Goal: Task Accomplishment & Management: Manage account settings

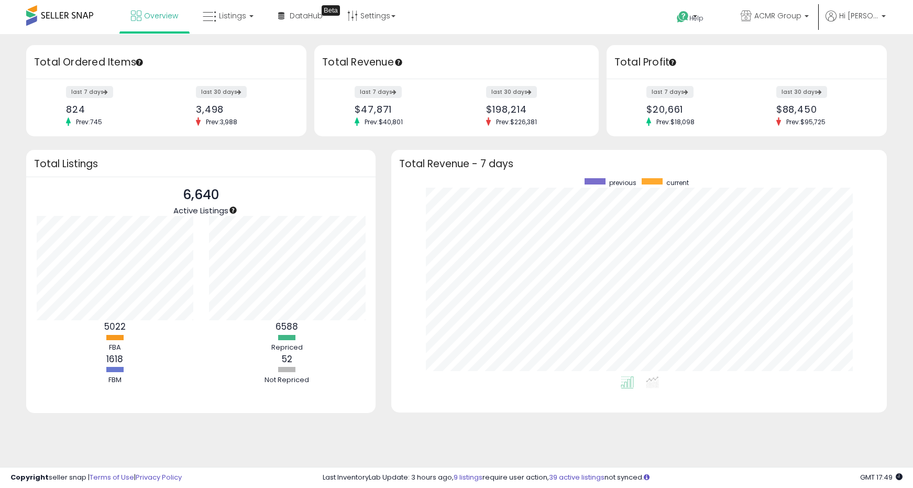
scroll to position [198, 475]
click at [238, 13] on span "Listings" at bounding box center [232, 15] width 27 height 10
click at [240, 98] on icon at bounding box center [237, 92] width 55 height 16
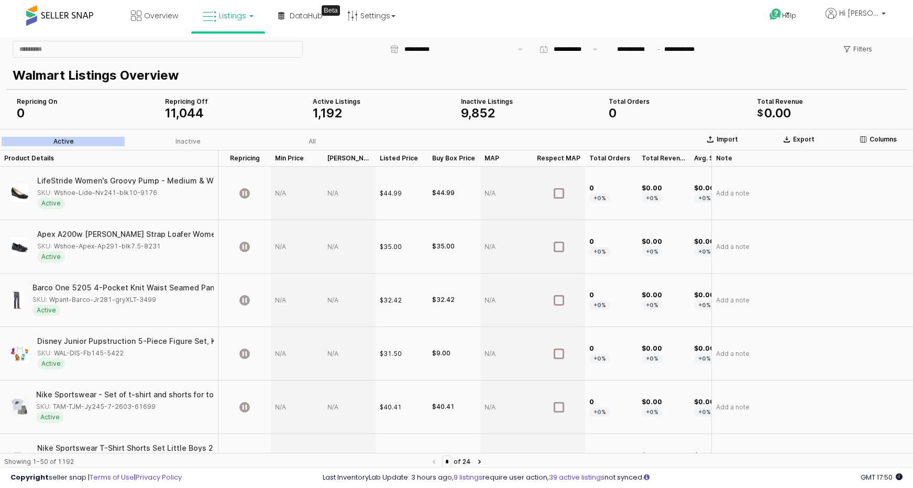
click at [878, 43] on div "Filters" at bounding box center [858, 49] width 48 height 17
click at [864, 51] on p "Filters" at bounding box center [862, 49] width 19 height 8
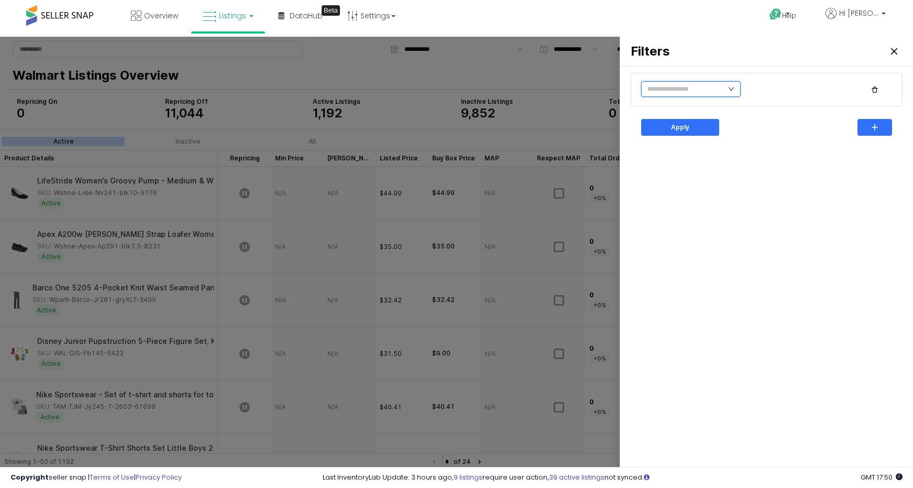
click at [715, 86] on input "text" at bounding box center [691, 89] width 100 height 16
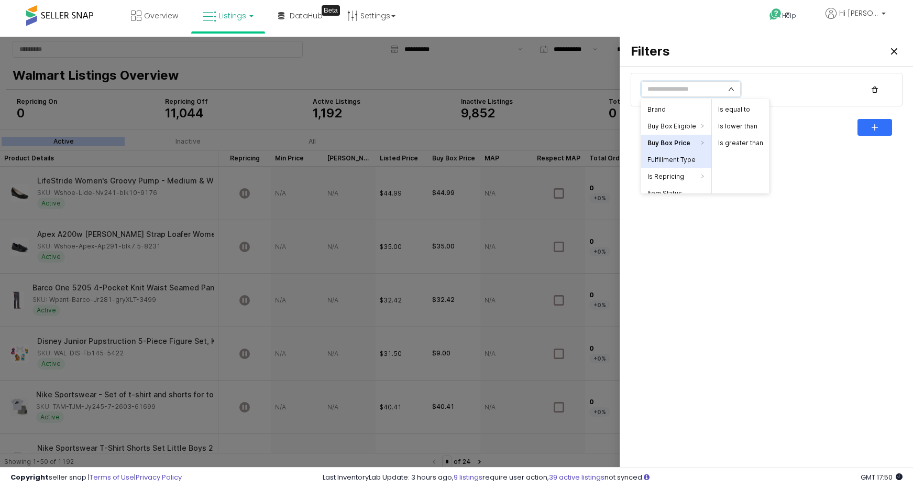
click at [687, 157] on li "Fulfillment Type" at bounding box center [676, 159] width 70 height 17
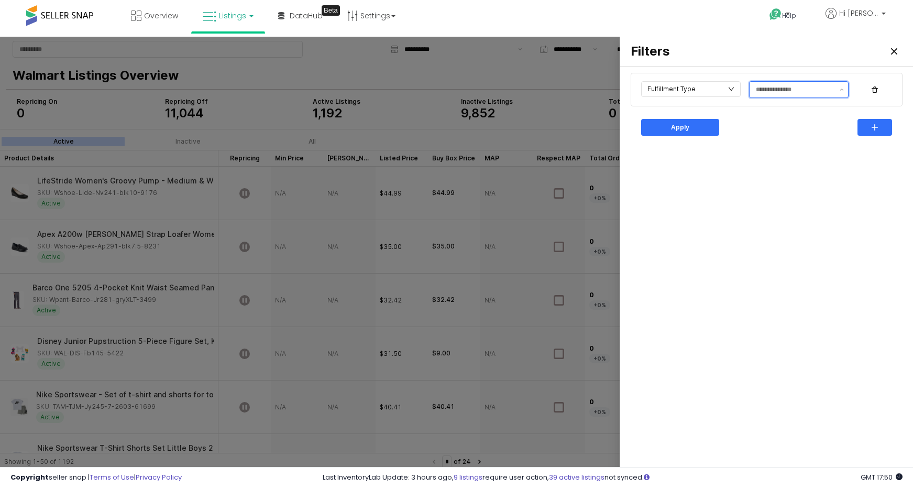
click at [778, 85] on input "text" at bounding box center [795, 89] width 78 height 10
click at [780, 126] on div "WFS" at bounding box center [796, 129] width 80 height 8
click at [828, 172] on div "Fulfillment Type WFS Apply" at bounding box center [766, 271] width 280 height 401
click at [690, 122] on div "Apply" at bounding box center [680, 127] width 69 height 16
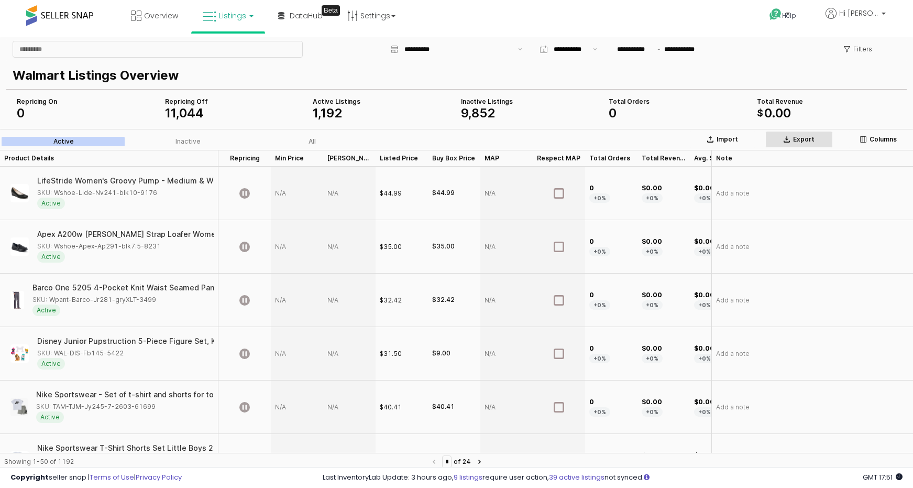
click at [809, 138] on p "Export" at bounding box center [803, 139] width 21 height 8
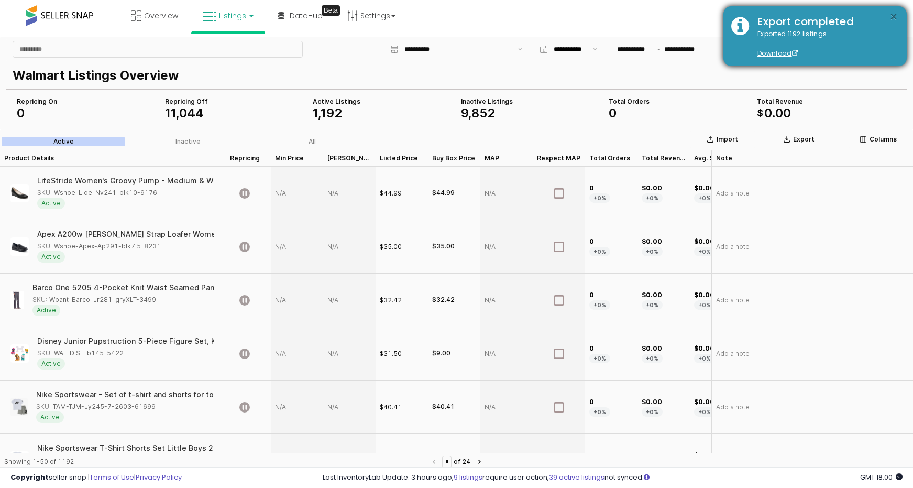
click at [897, 17] on button "×" at bounding box center [893, 16] width 8 height 13
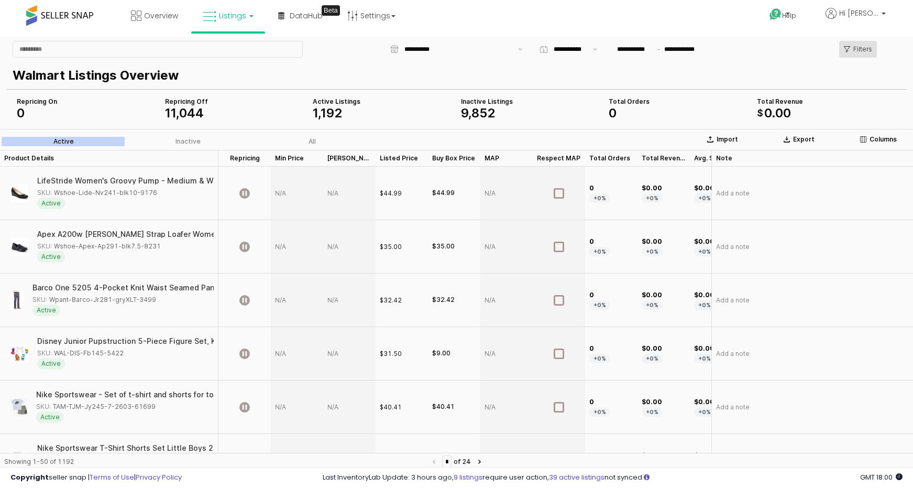
click at [876, 47] on div "Filters" at bounding box center [858, 49] width 48 height 17
click at [853, 46] on p "Filters" at bounding box center [862, 49] width 19 height 8
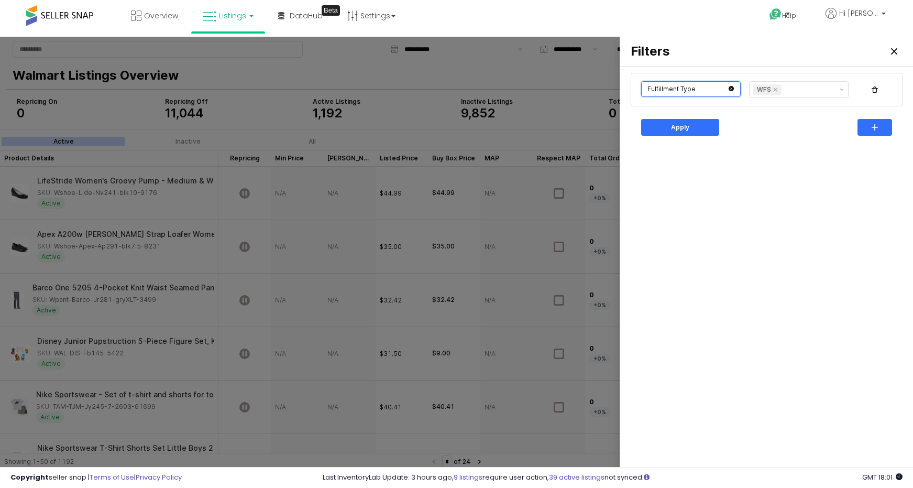
click at [694, 90] on input "text" at bounding box center [691, 89] width 100 height 16
click at [809, 147] on div "Fulfillment Type WFS Apply" at bounding box center [766, 271] width 280 height 401
click at [862, 122] on div "button" at bounding box center [874, 127] width 25 height 16
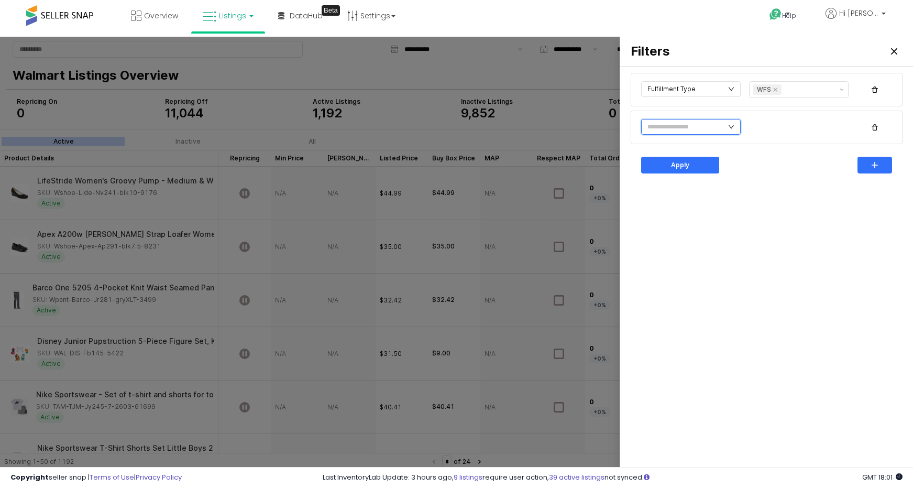
click at [696, 130] on input "text" at bounding box center [691, 127] width 100 height 16
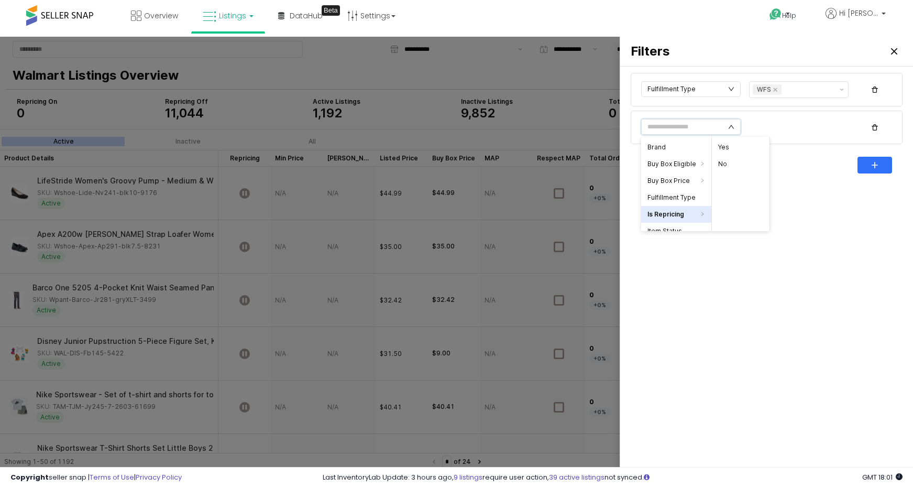
click at [672, 210] on li "Is Repricing" at bounding box center [676, 214] width 70 height 17
click at [736, 166] on li "No" at bounding box center [741, 164] width 58 height 17
click at [801, 125] on div "Is Repricing / No" at bounding box center [766, 127] width 259 height 21
click at [691, 170] on div "Apply" at bounding box center [680, 165] width 69 height 16
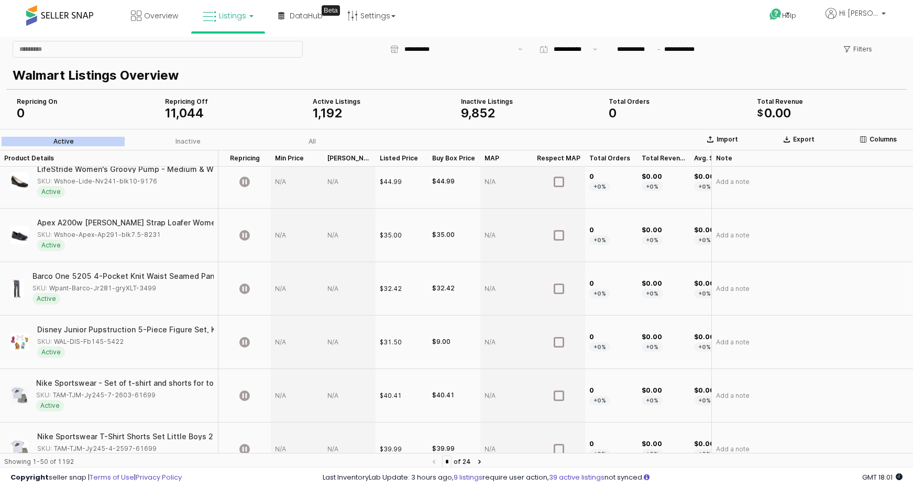
scroll to position [0, 0]
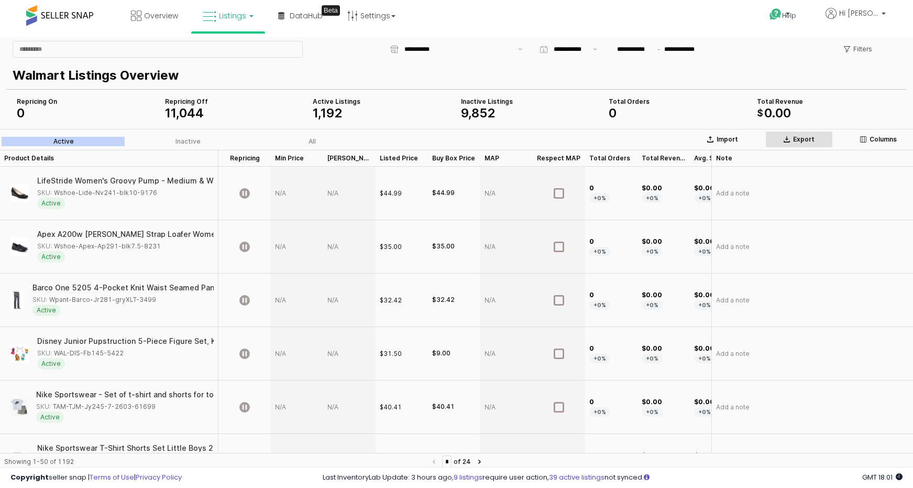
click at [788, 143] on div "Export" at bounding box center [799, 139] width 58 height 8
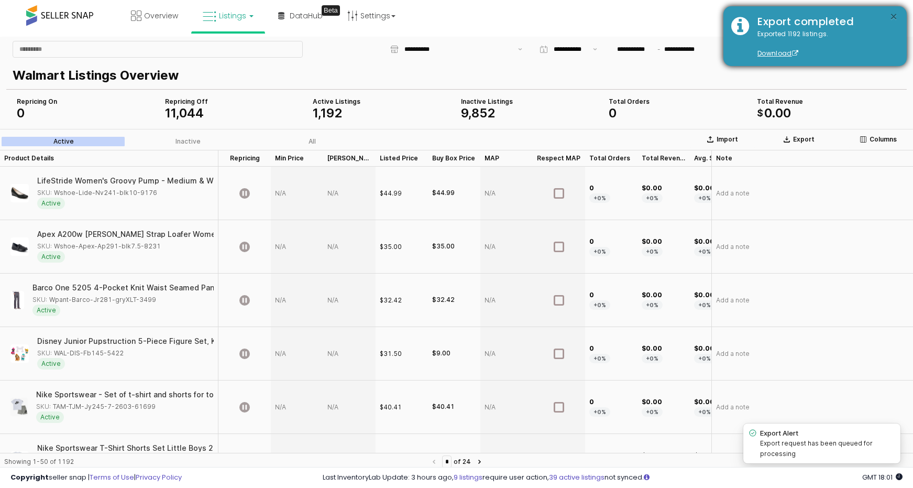
click at [891, 17] on button "×" at bounding box center [893, 16] width 8 height 13
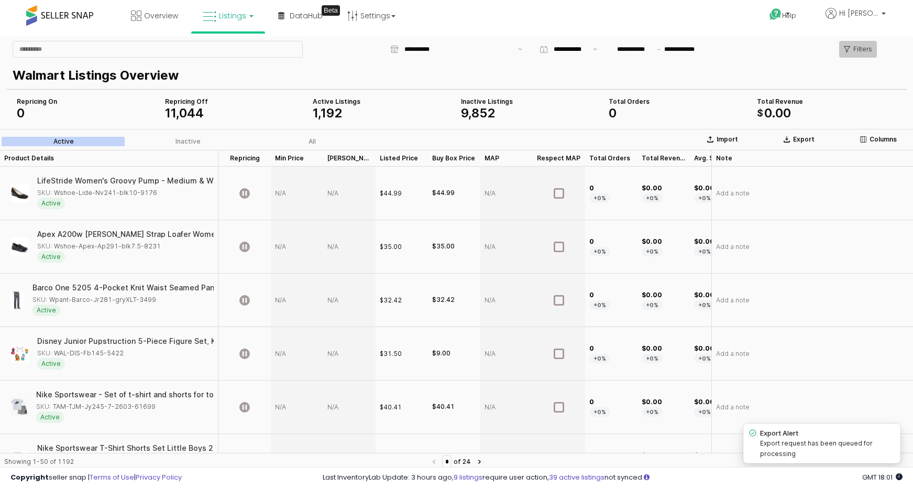
click at [854, 52] on p "Filters" at bounding box center [862, 49] width 19 height 8
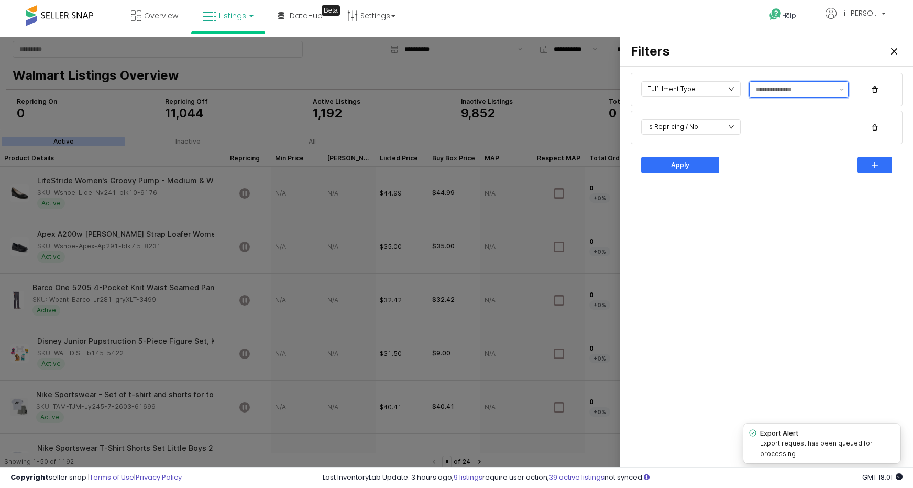
click at [779, 90] on input "text" at bounding box center [795, 89] width 78 height 10
click at [775, 129] on div "WFS" at bounding box center [796, 129] width 80 height 8
click at [733, 129] on icon "icon: close-circle" at bounding box center [731, 127] width 6 height 6
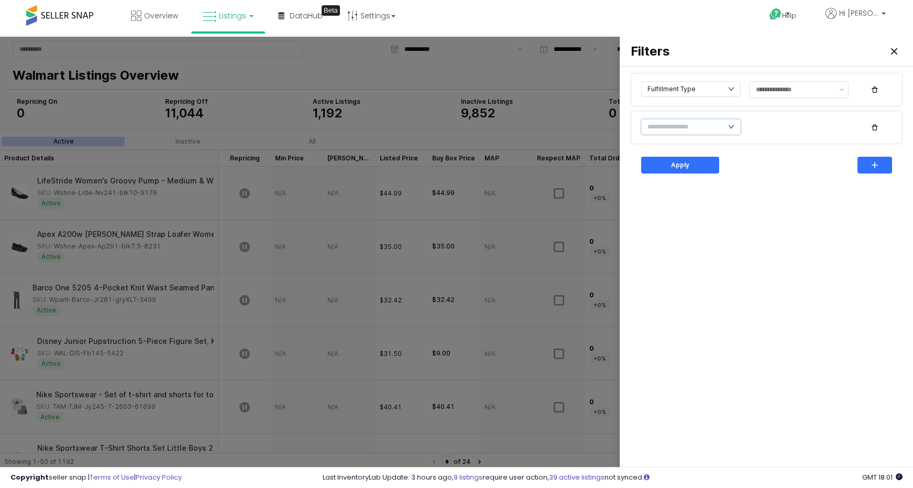
click at [733, 129] on icon "icon: down" at bounding box center [731, 127] width 6 height 6
click at [694, 215] on li "Is Repricing" at bounding box center [676, 214] width 70 height 17
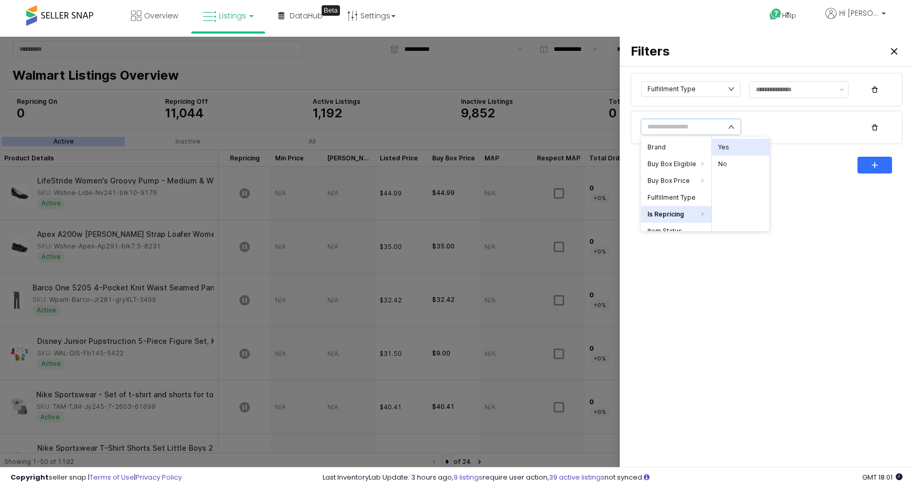
click at [736, 145] on li "Yes" at bounding box center [741, 147] width 58 height 17
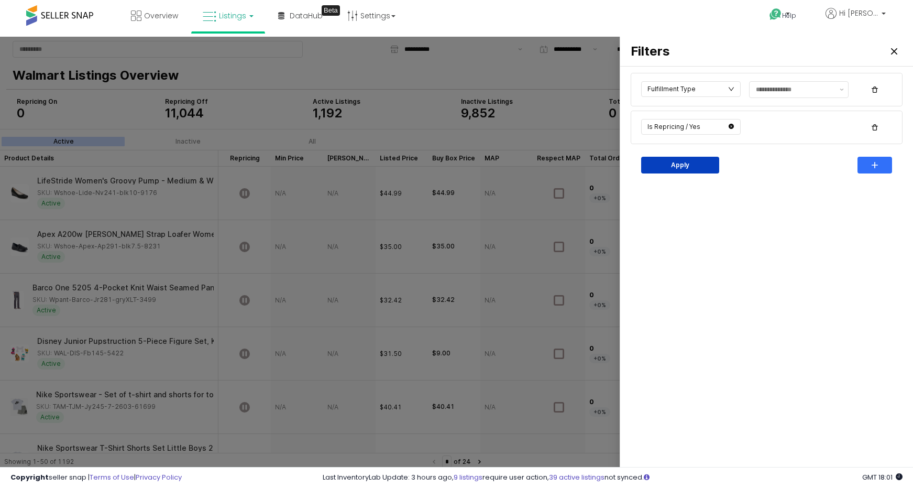
click at [695, 163] on div "Apply" at bounding box center [680, 165] width 69 height 16
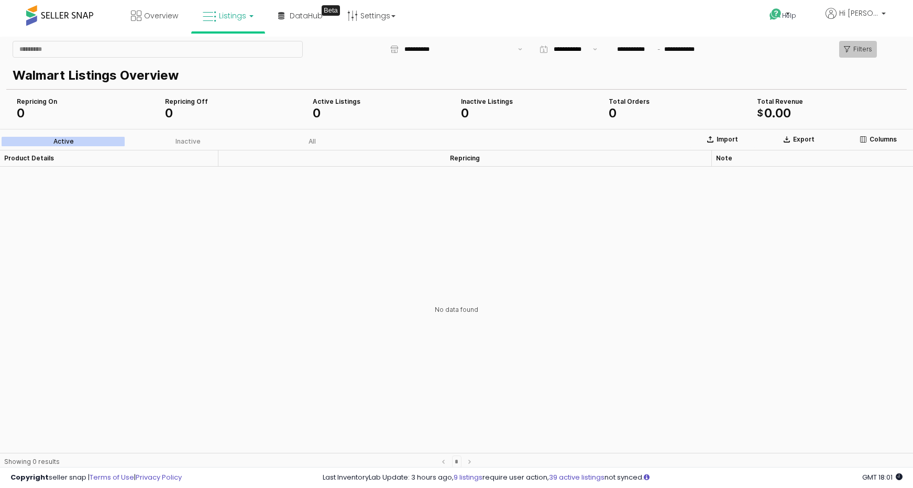
click at [850, 46] on div "Filters" at bounding box center [858, 49] width 28 height 16
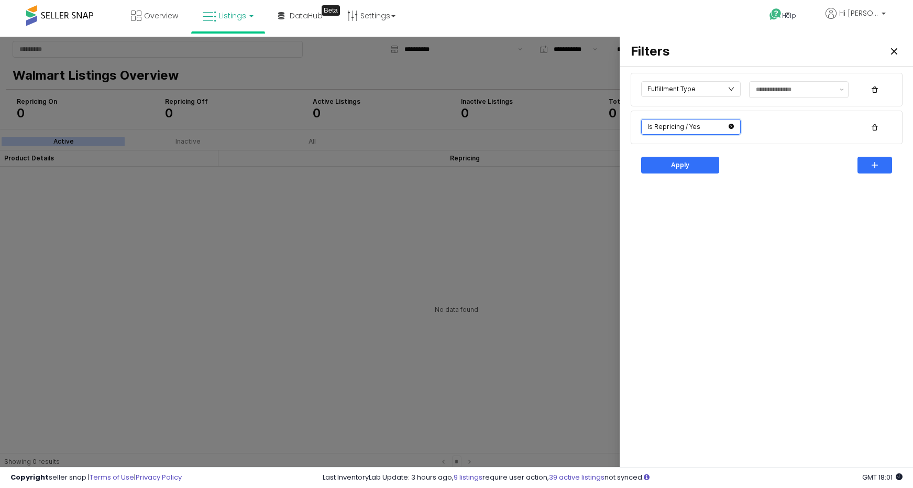
click at [716, 129] on input "text" at bounding box center [691, 127] width 100 height 16
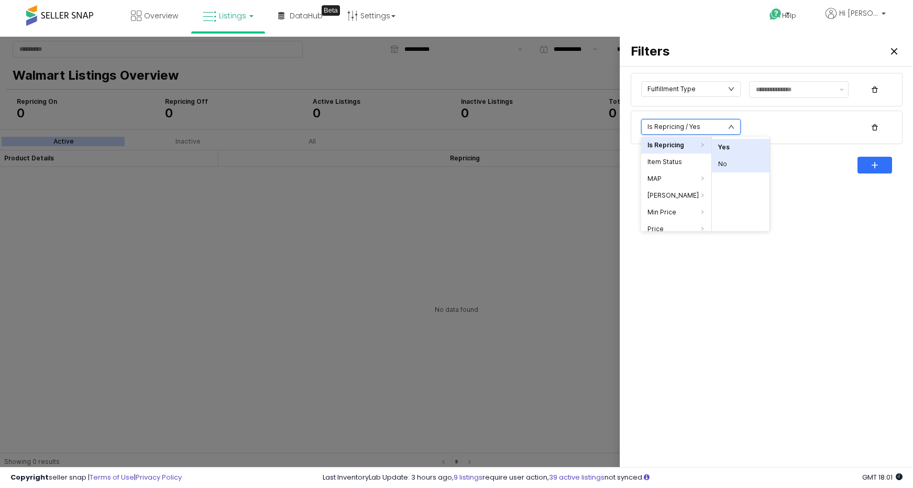
click at [765, 165] on li "No" at bounding box center [741, 164] width 58 height 17
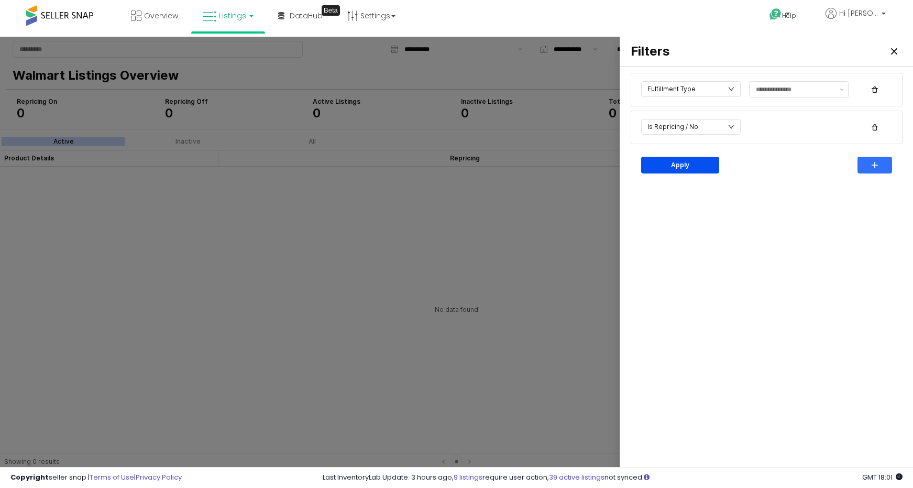
click at [692, 163] on div "Apply" at bounding box center [680, 165] width 69 height 16
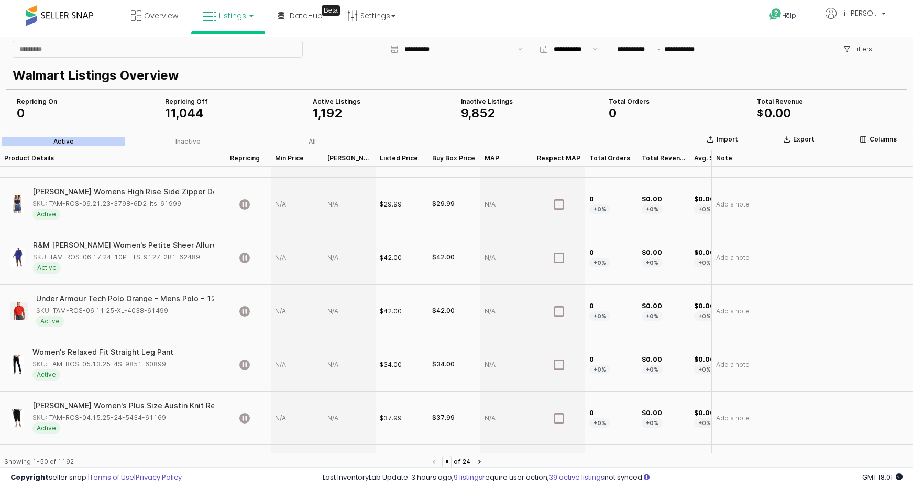
scroll to position [2393, 0]
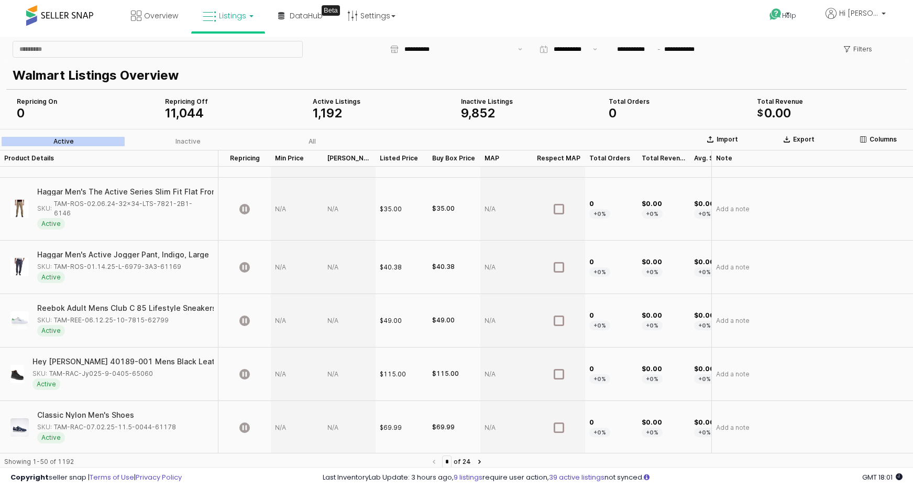
click at [472, 460] on div "* of 24" at bounding box center [456, 461] width 33 height 13
click at [783, 138] on div "Export" at bounding box center [799, 139] width 58 height 8
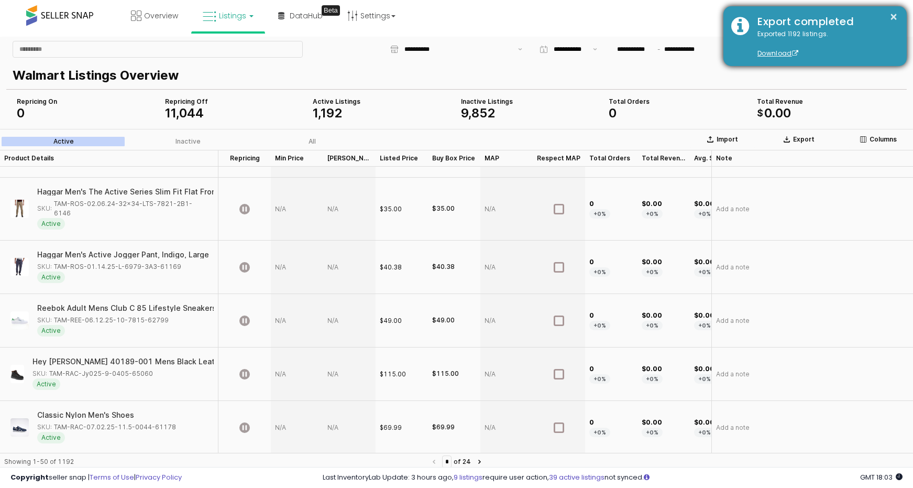
click at [903, 12] on div "× Export completed Exported 1192 listings. Download" at bounding box center [814, 36] width 183 height 60
click at [895, 15] on button "×" at bounding box center [893, 16] width 8 height 13
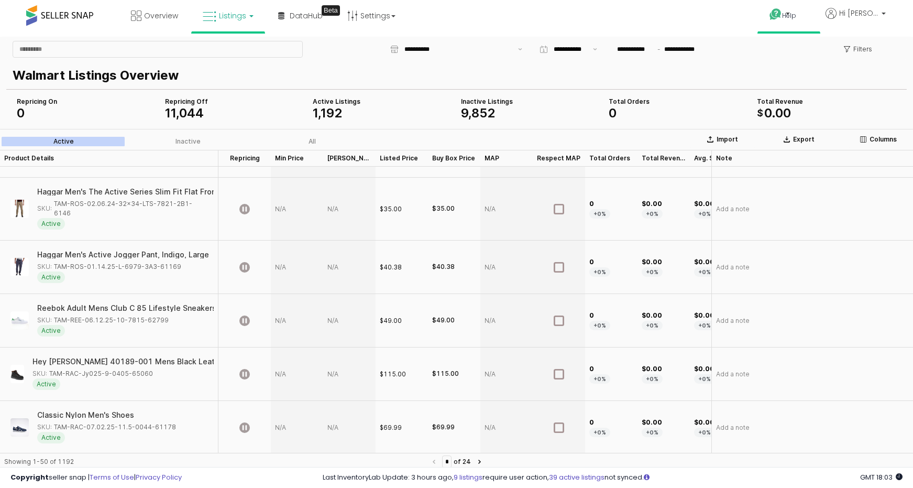
click at [765, 20] on li "Help Contact Support Search Knowledge Hub Request a Feature" at bounding box center [788, 17] width 63 height 34
click at [782, 15] on icon at bounding box center [775, 14] width 13 height 13
click at [810, 55] on link "Contact Support" at bounding box center [799, 53] width 57 height 10
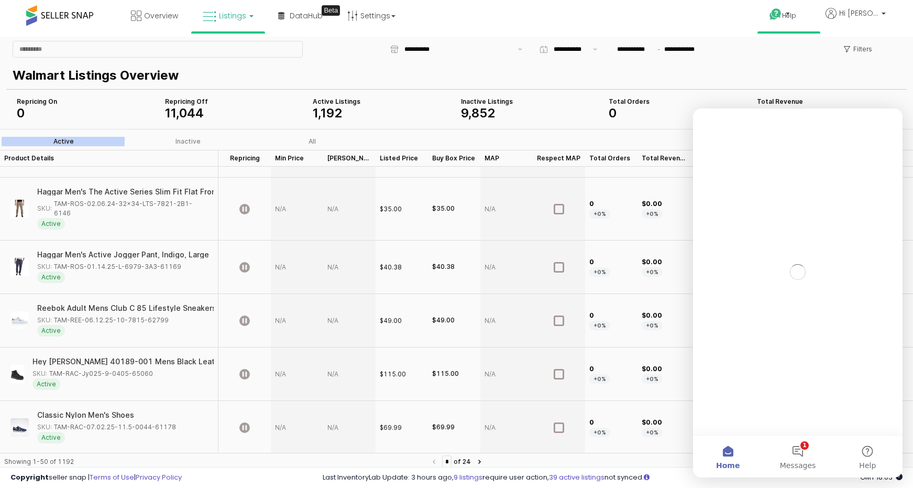
scroll to position [0, 0]
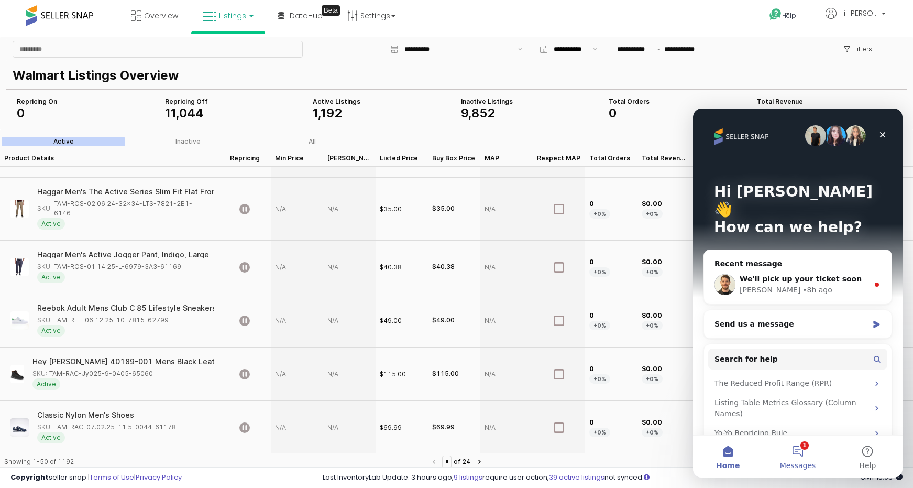
click at [813, 459] on button "1 Messages" at bounding box center [798, 456] width 70 height 42
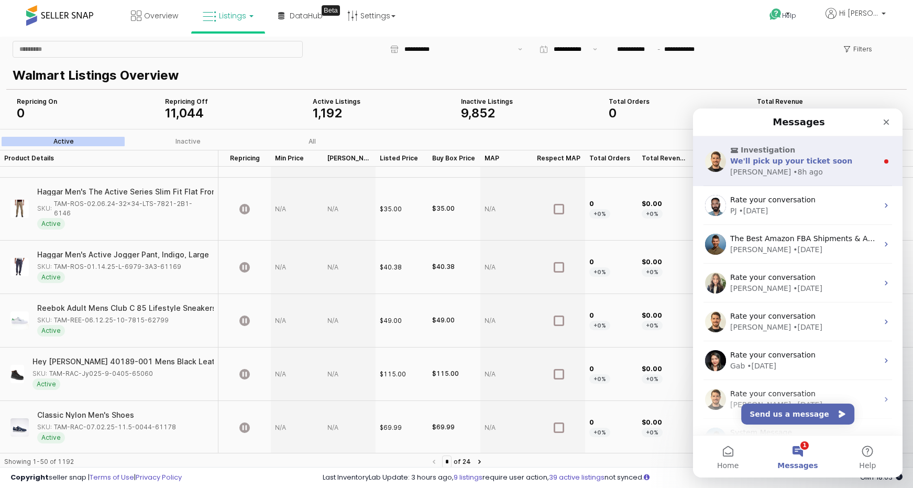
click at [785, 171] on div "Elias • 8h ago" at bounding box center [804, 172] width 148 height 11
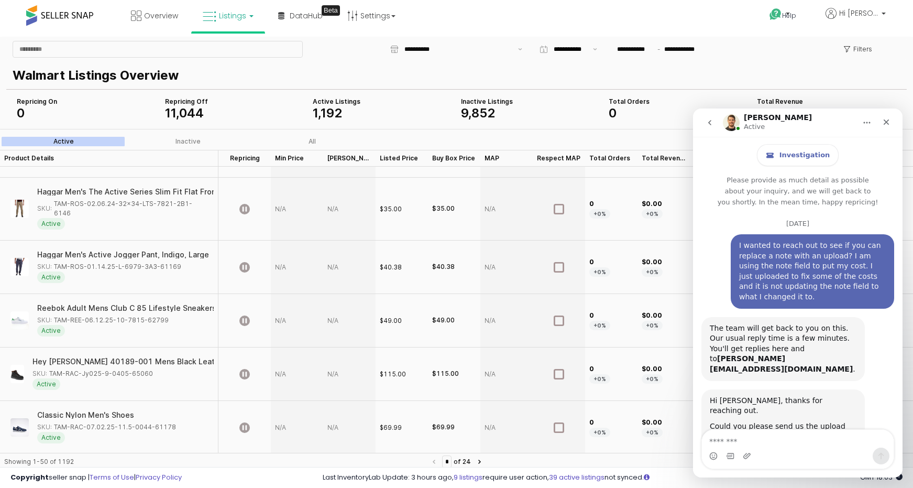
scroll to position [71, 0]
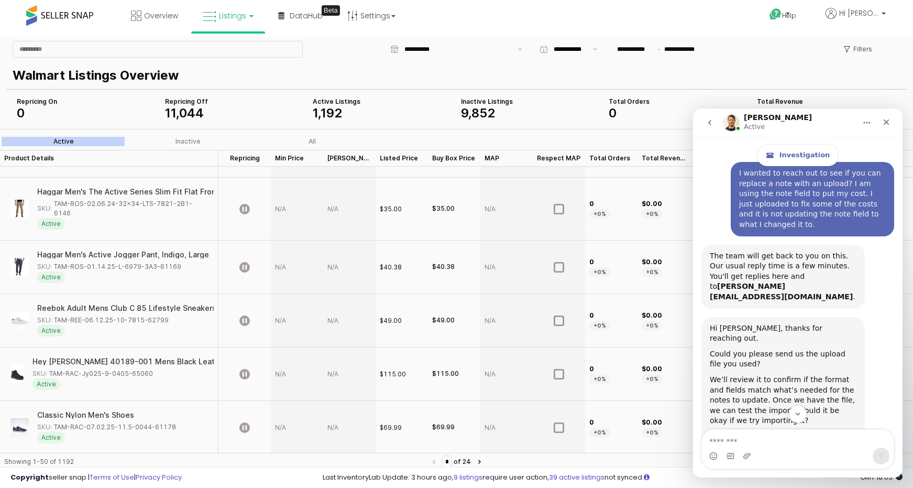
click at [812, 452] on div "Intercom messenger" at bounding box center [798, 455] width 192 height 17
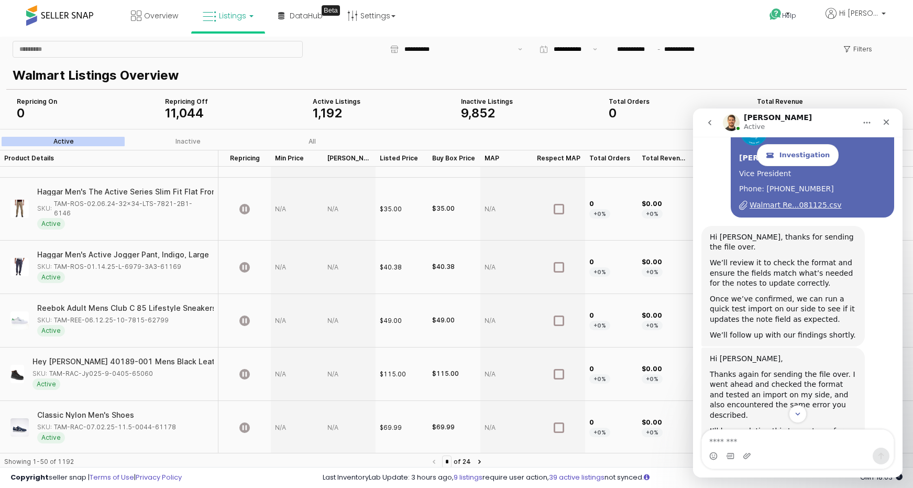
scroll to position [720, 0]
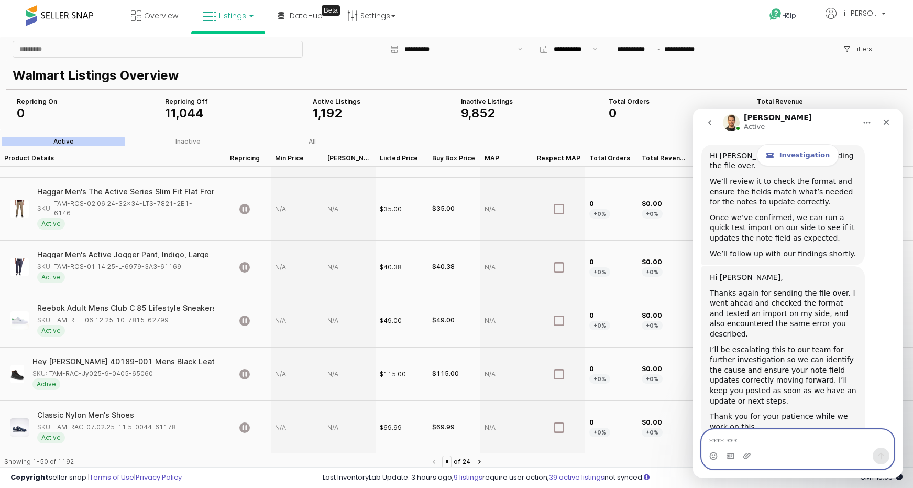
click at [772, 447] on textarea "Message…" at bounding box center [798, 439] width 192 height 18
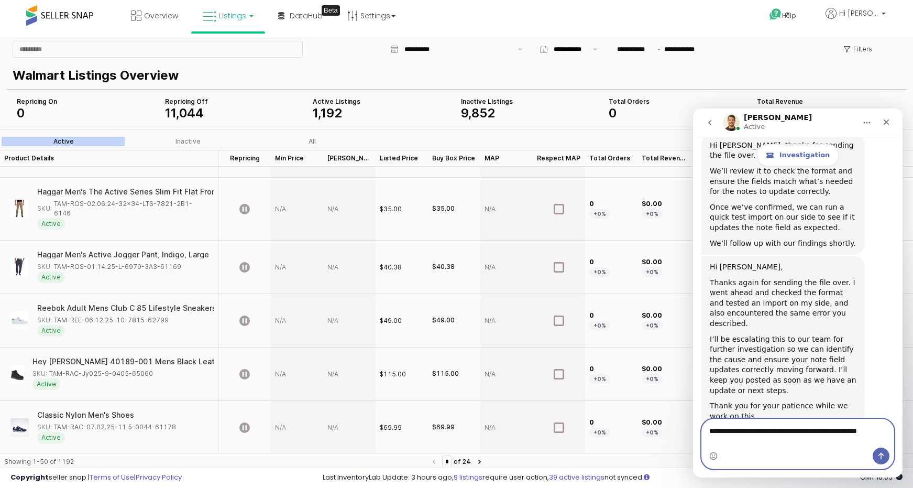
type textarea "**********"
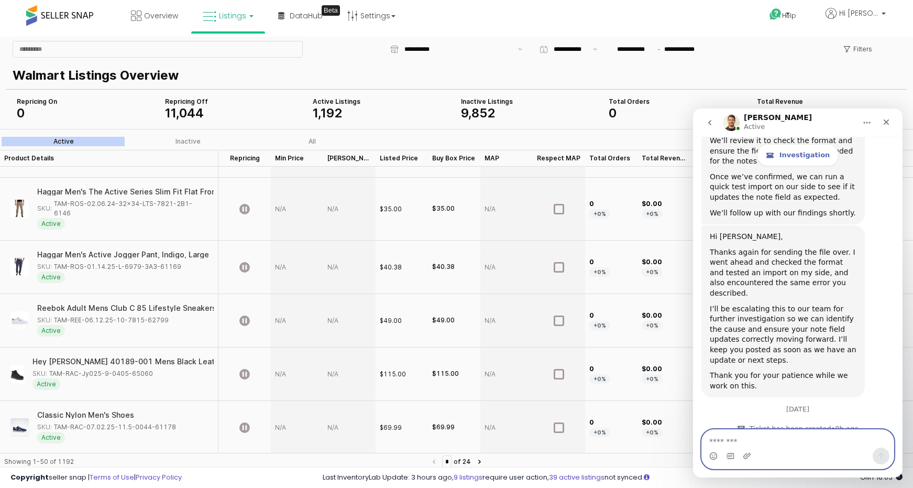
scroll to position [762, 0]
click at [891, 123] on div "Close" at bounding box center [886, 122] width 19 height 19
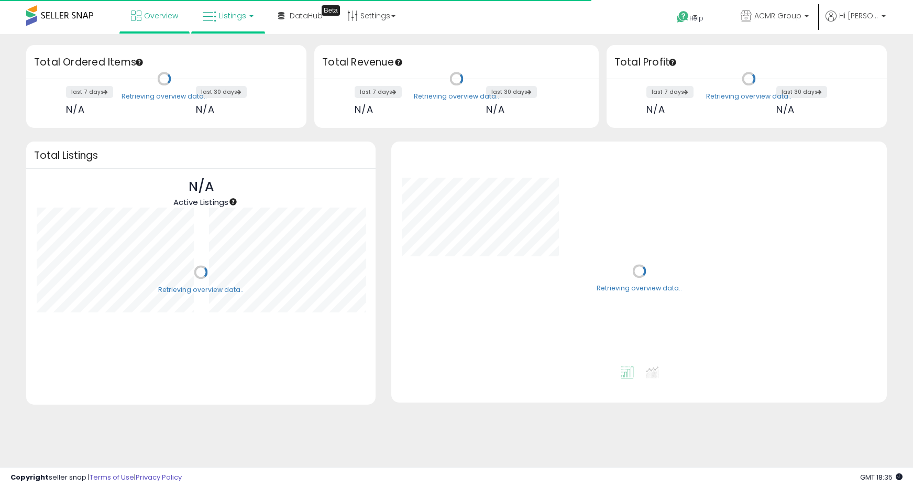
click at [221, 18] on span "Listings" at bounding box center [232, 15] width 27 height 10
click at [222, 52] on icon at bounding box center [236, 52] width 46 height 14
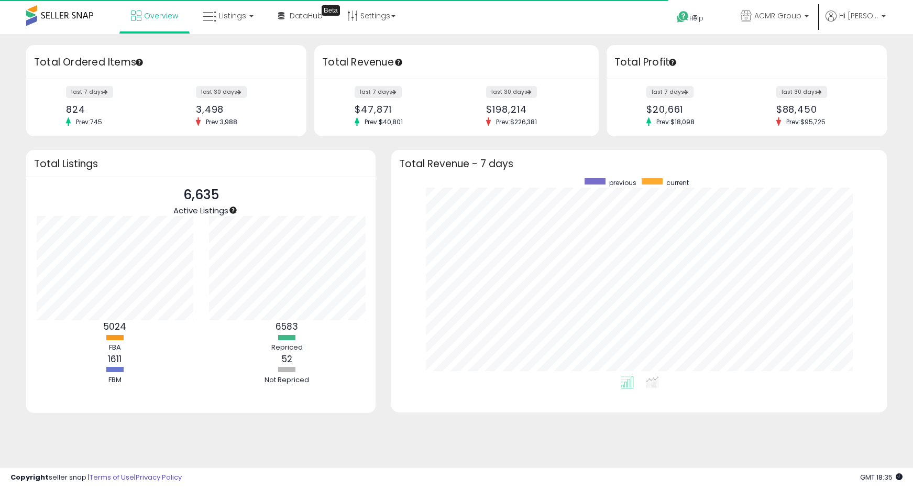
scroll to position [198, 475]
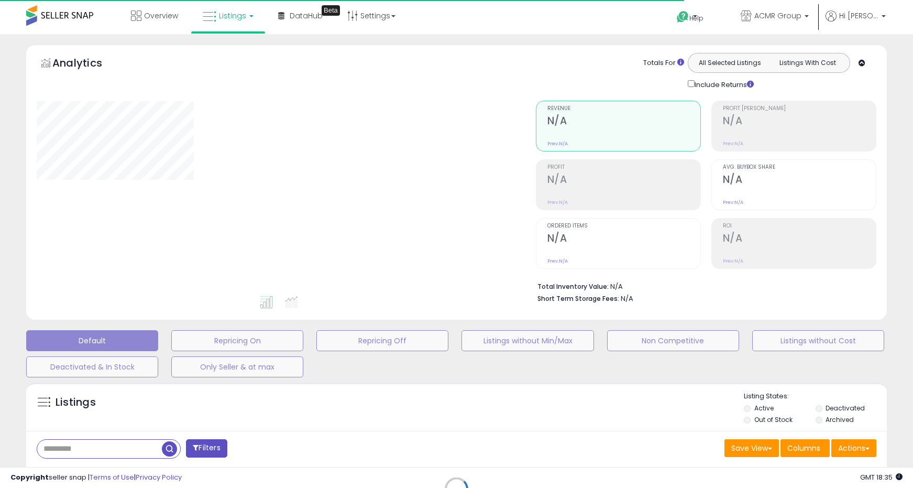
click at [97, 450] on div "Retrieving listings data.." at bounding box center [456, 496] width 876 height 239
click at [78, 449] on div "Retrieving listings data.." at bounding box center [456, 496] width 876 height 239
click at [81, 444] on div "Retrieving listings data.." at bounding box center [456, 496] width 876 height 239
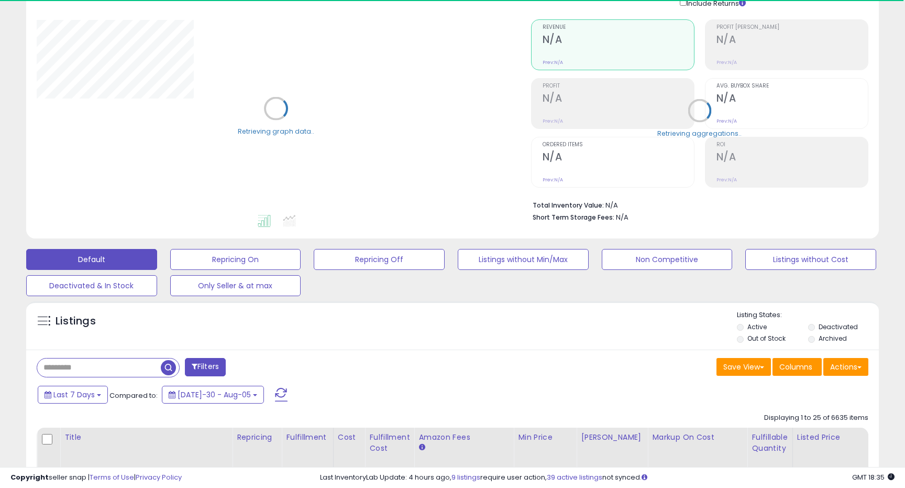
scroll to position [106, 0]
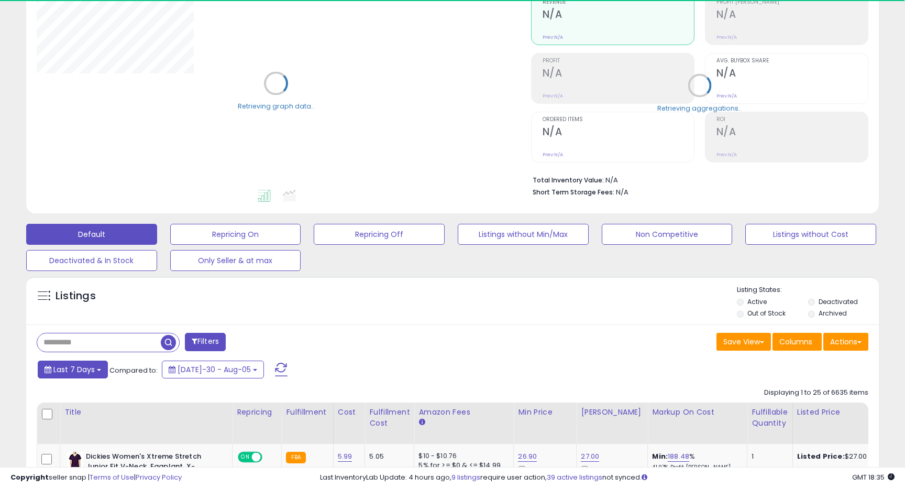
click at [95, 372] on button "Last 7 Days" at bounding box center [73, 369] width 70 height 18
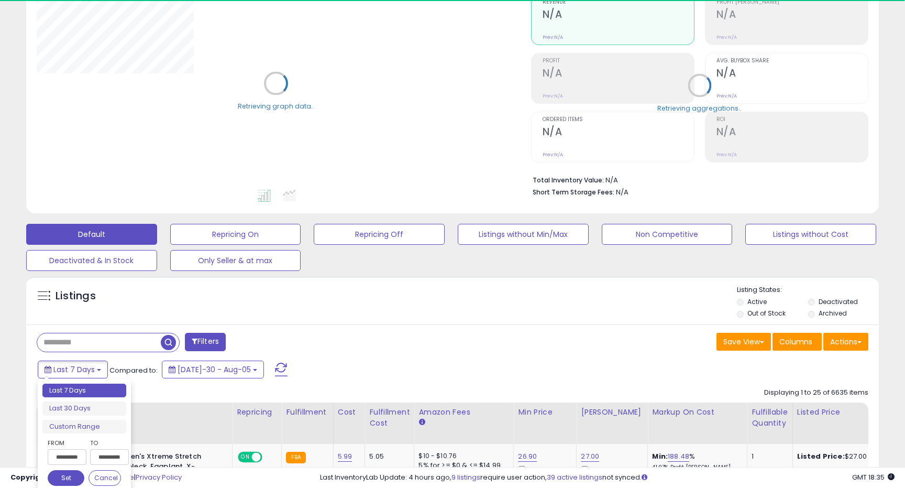
click at [90, 347] on input "text" at bounding box center [99, 342] width 124 height 18
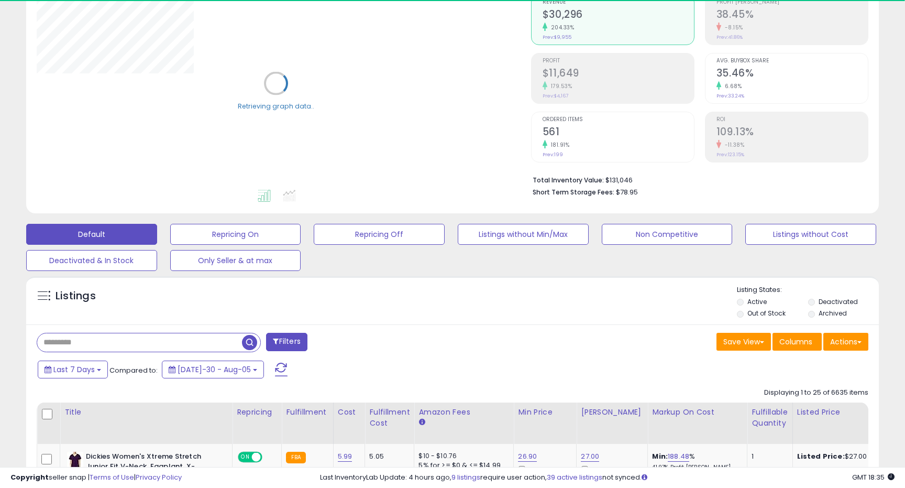
paste input "**********"
type input "**********"
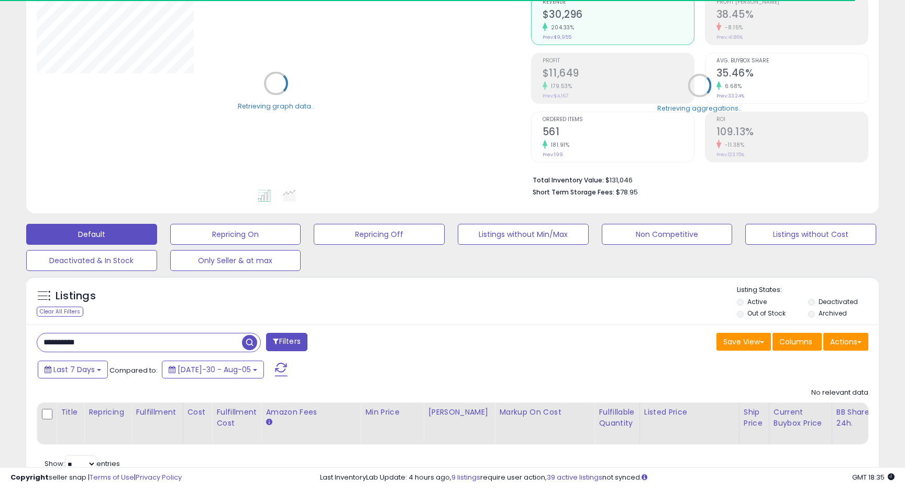
click at [833, 302] on label "Deactivated" at bounding box center [838, 301] width 39 height 9
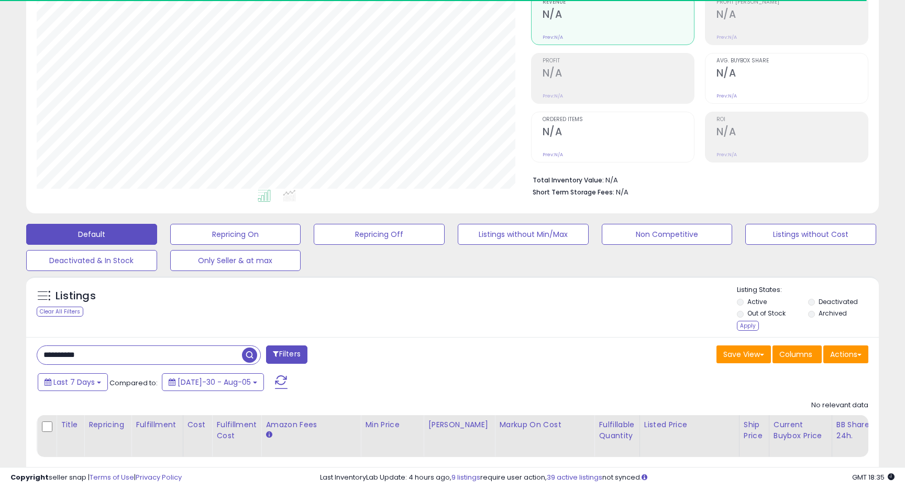
scroll to position [215, 494]
click at [833, 310] on label "Archived" at bounding box center [833, 313] width 28 height 9
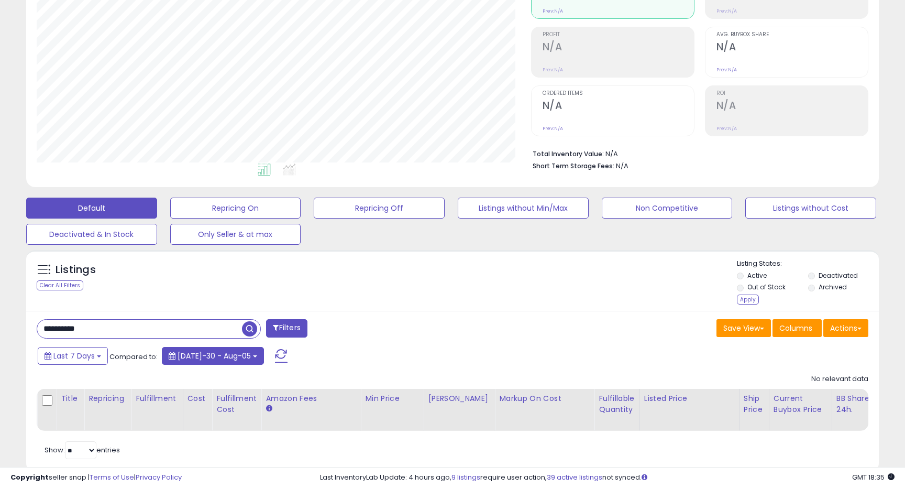
scroll to position [164, 0]
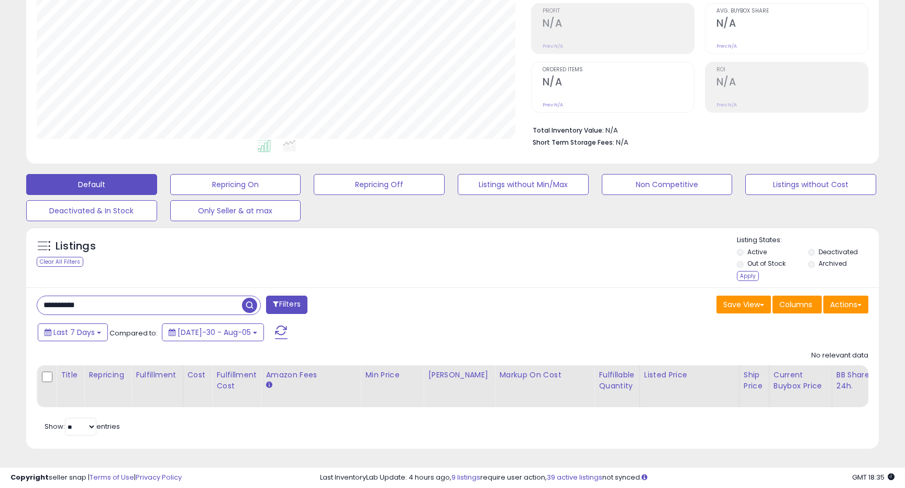
click at [133, 296] on input "**********" at bounding box center [139, 305] width 205 height 18
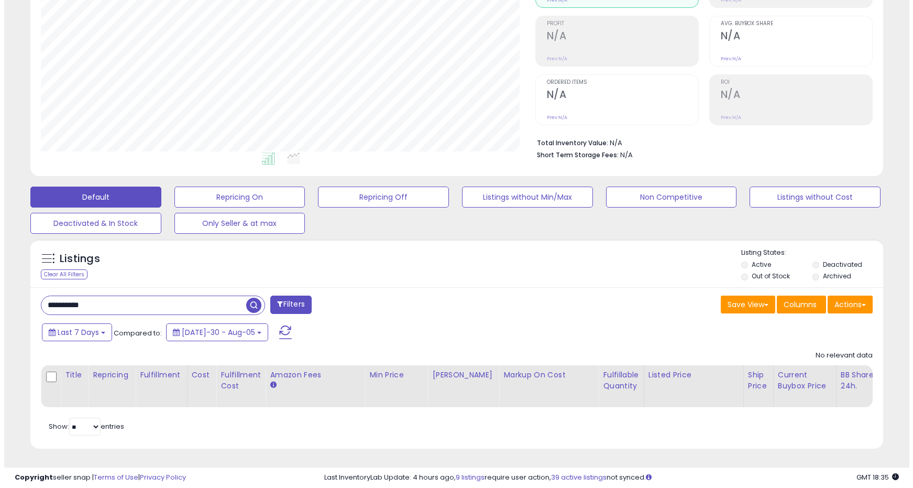
scroll to position [215, 494]
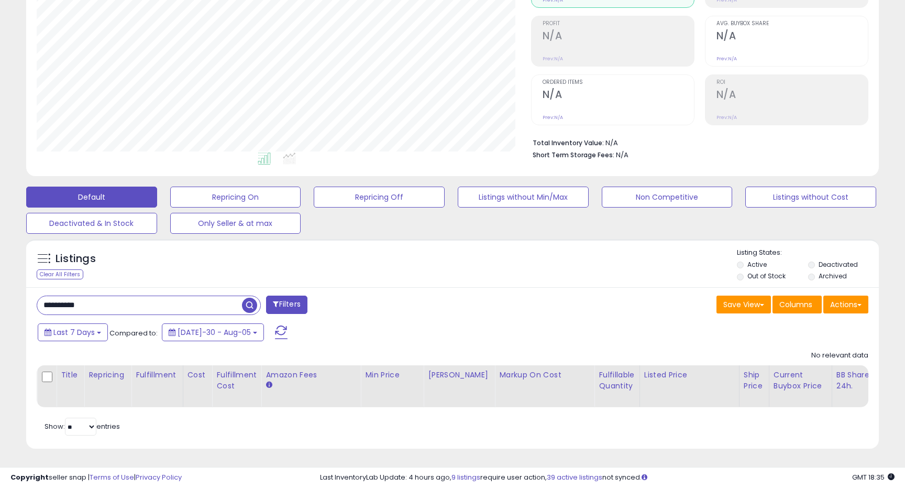
click at [828, 260] on label "Deactivated" at bounding box center [838, 264] width 39 height 9
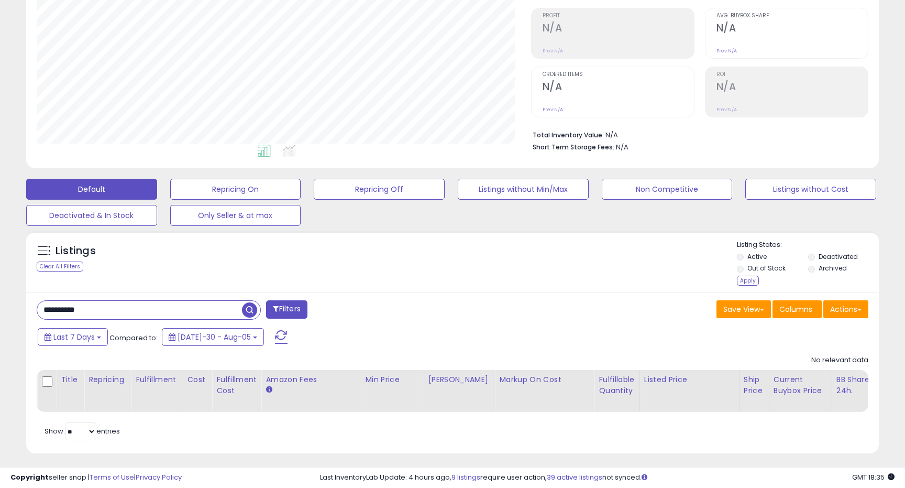
click at [821, 265] on label "Archived" at bounding box center [833, 267] width 28 height 9
click at [748, 279] on div "Apply" at bounding box center [748, 281] width 22 height 10
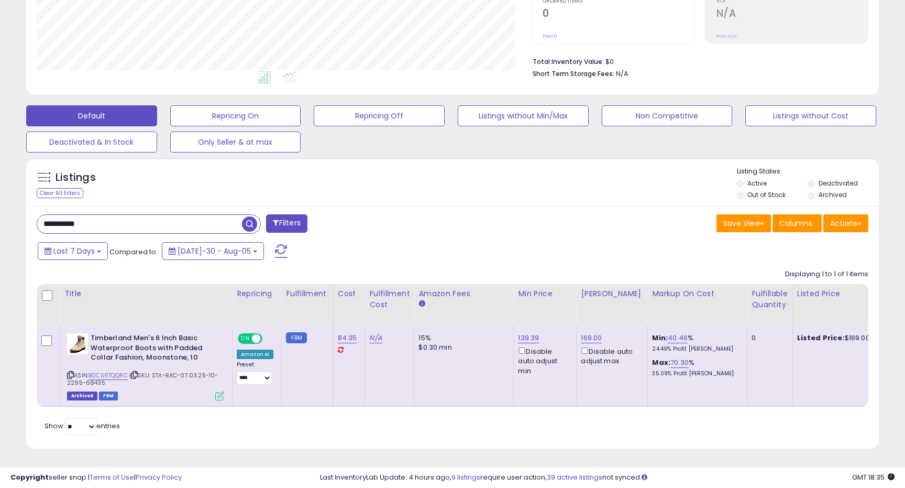
scroll to position [233, 0]
drag, startPoint x: 157, startPoint y: 365, endPoint x: 105, endPoint y: 372, distance: 52.4
click at [105, 372] on div "ASIN: B0CS6TQQRC | SKU: STA-RAC-07.03.25-10-2295-68435 Archived FBM" at bounding box center [145, 366] width 157 height 66
copy span "STA-RAC-07.03.25-10-2295-68435"
